Goal: Check status

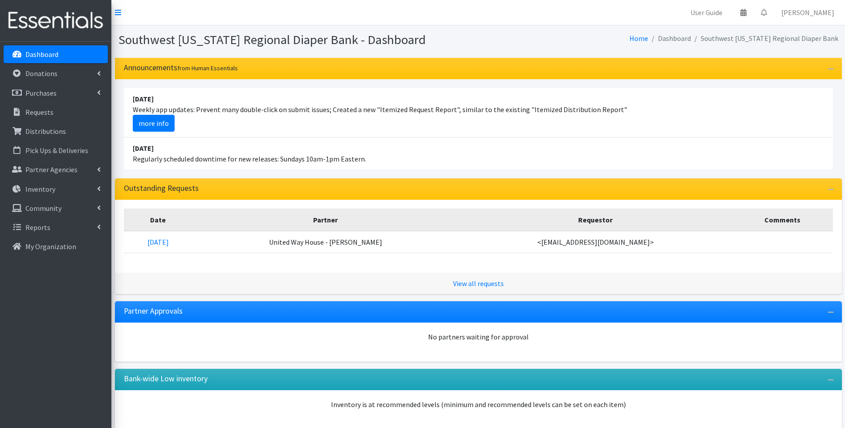
click at [67, 12] on img at bounding box center [56, 21] width 104 height 30
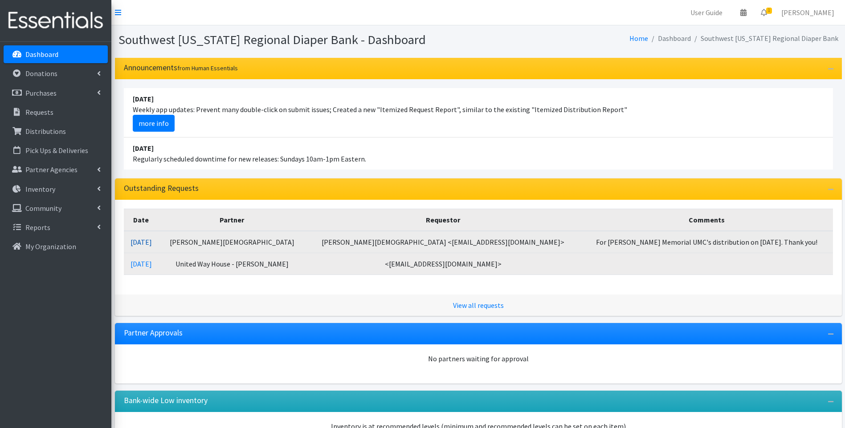
click at [145, 242] on link "08/28/2025" at bounding box center [141, 242] width 21 height 9
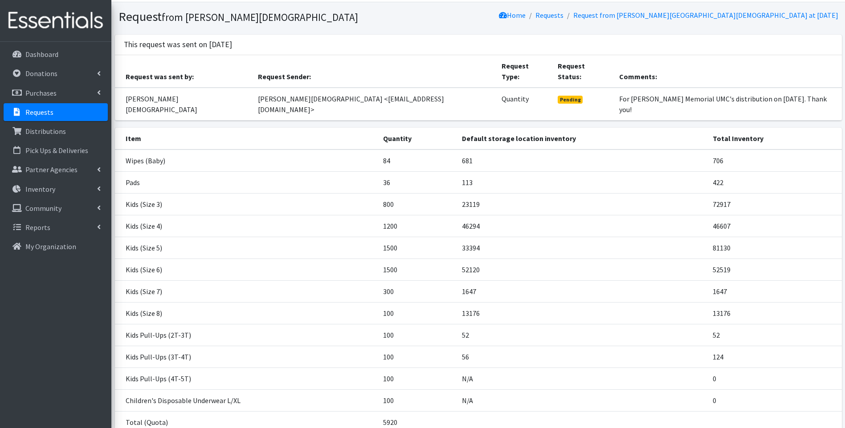
scroll to position [75, 0]
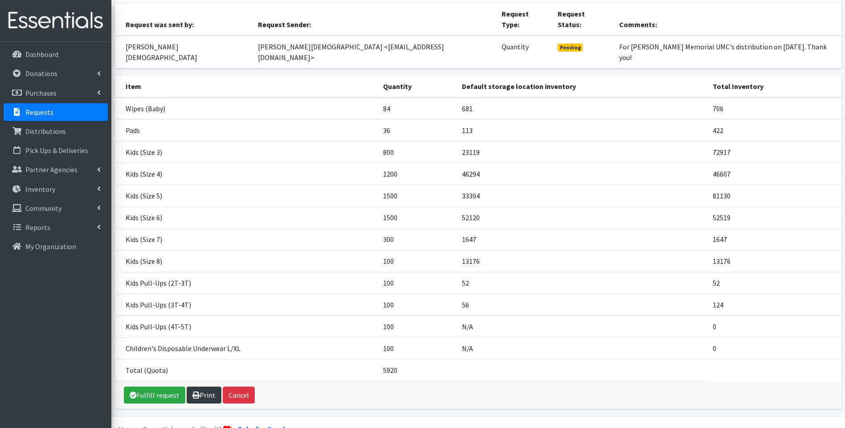
click at [200, 387] on link "Print" at bounding box center [204, 395] width 35 height 17
click at [16, 12] on img at bounding box center [56, 21] width 104 height 30
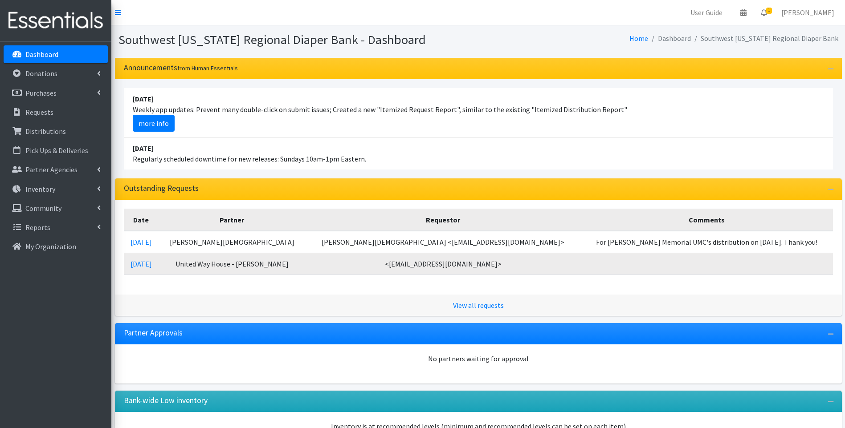
click at [710, 128] on li "August 24 Weekly app updates: Prevent many double-click on submit issues; Creat…" at bounding box center [478, 112] width 709 height 49
